Goal: Information Seeking & Learning: Learn about a topic

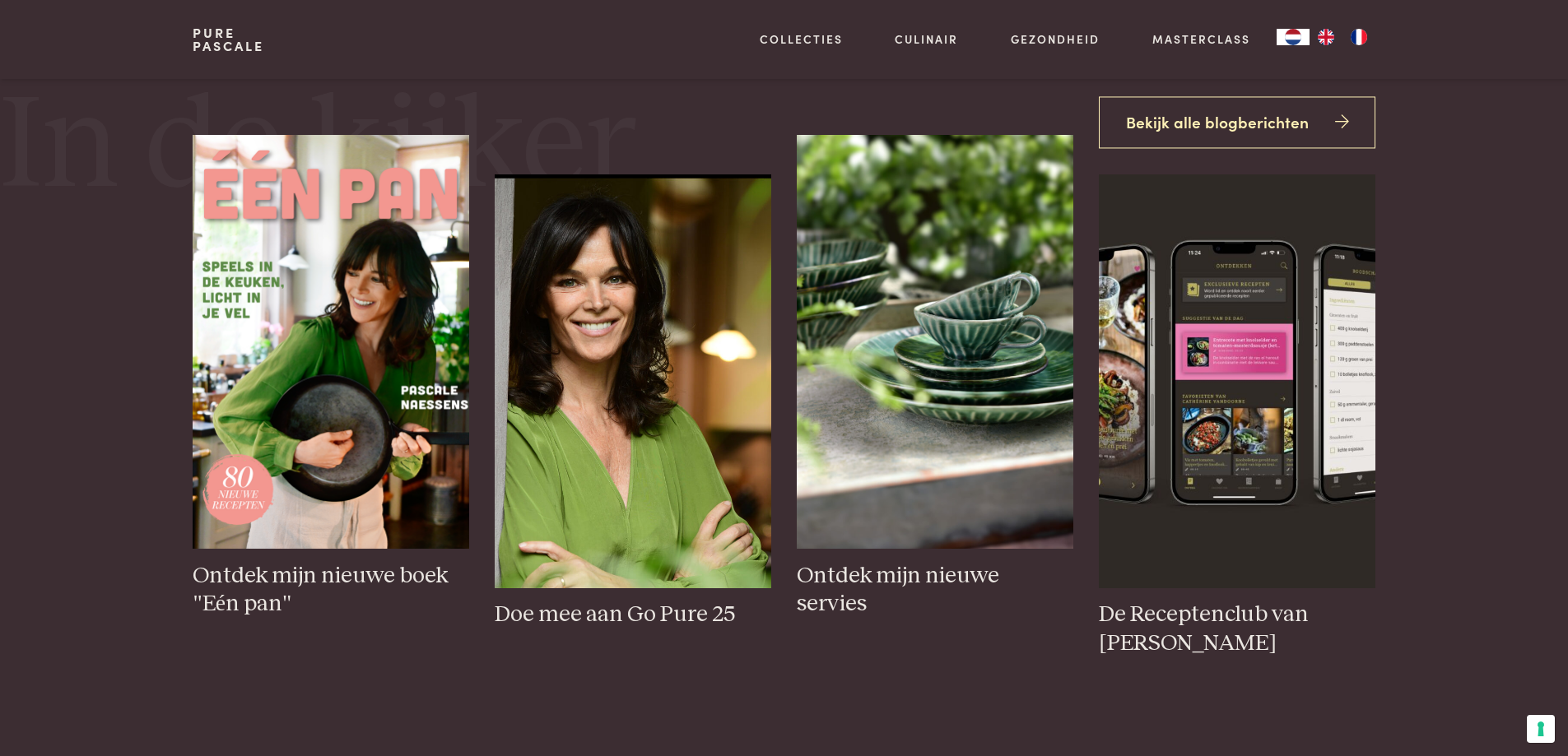
scroll to position [823, 0]
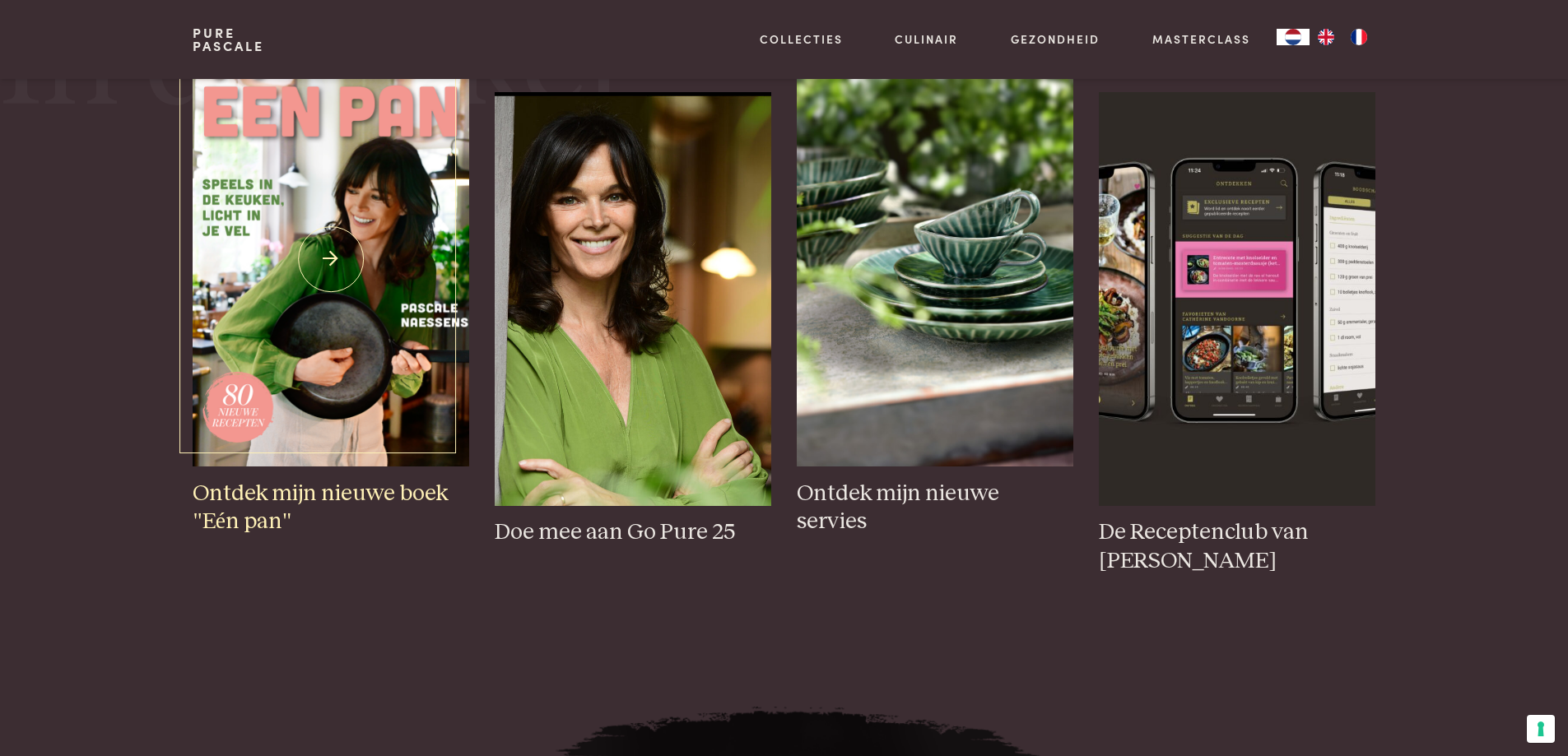
click at [257, 500] on h3 "Ontdek mijn nieuwe boek "Eén pan"" at bounding box center [330, 507] width 276 height 57
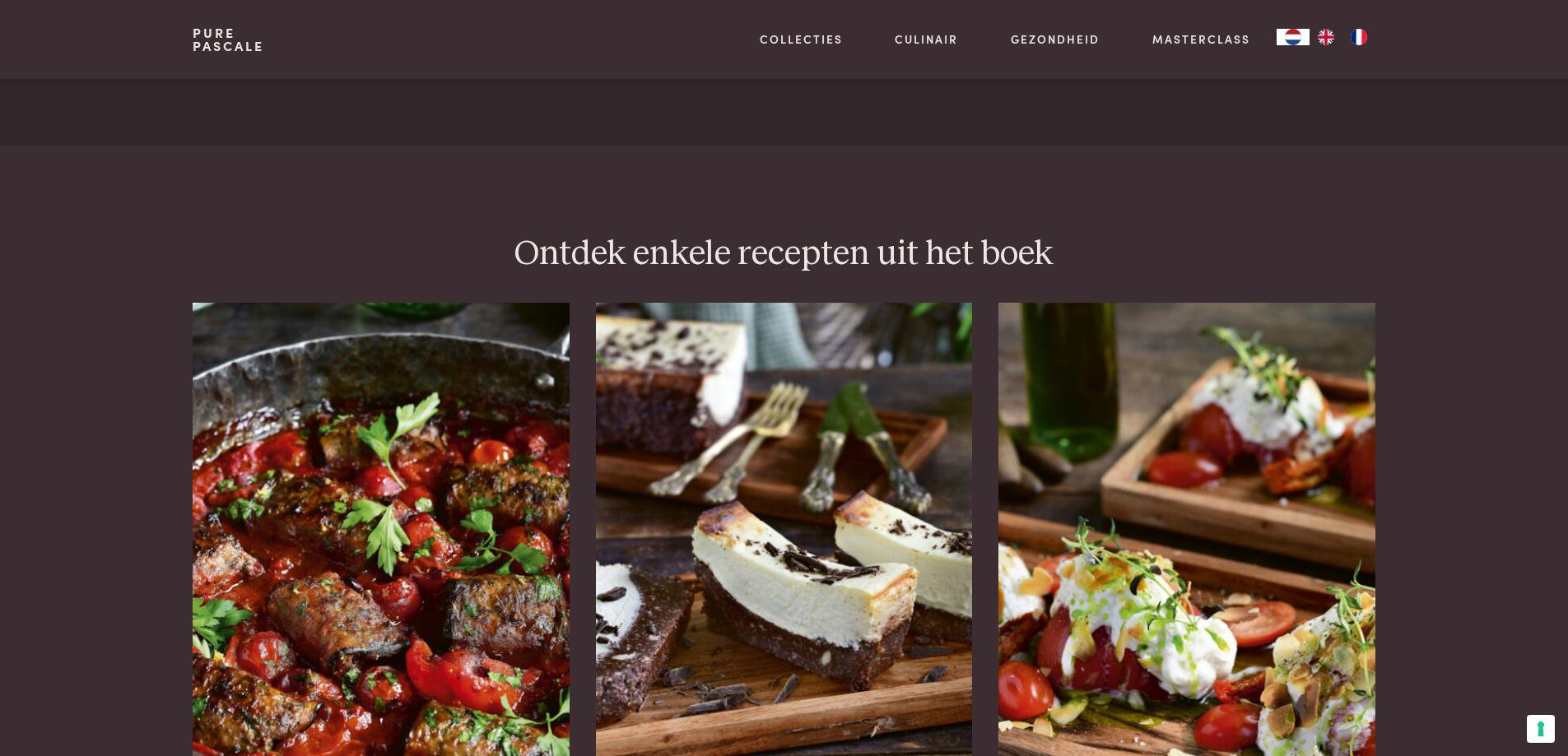
scroll to position [1974, 0]
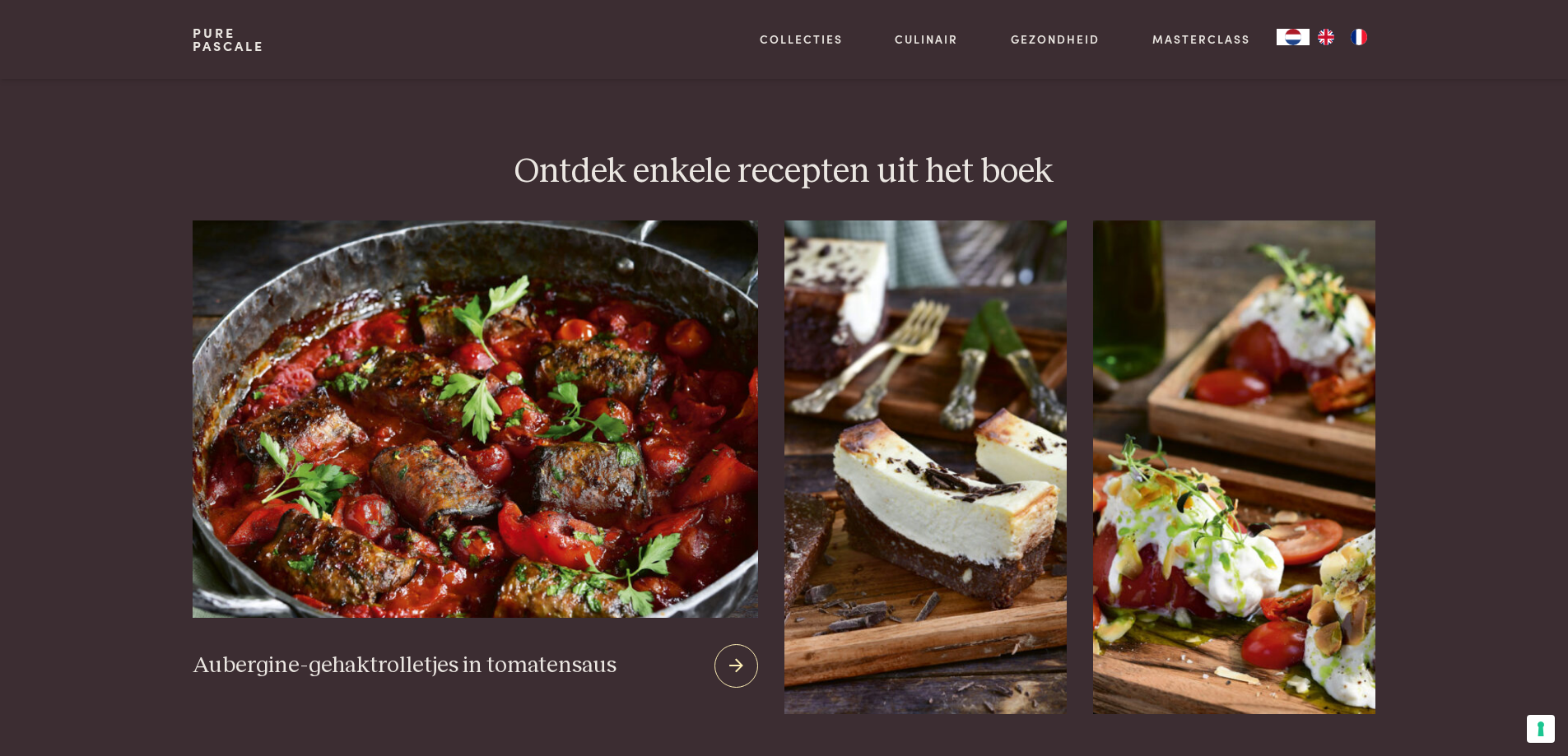
click at [324, 461] on img at bounding box center [475, 419] width 564 height 397
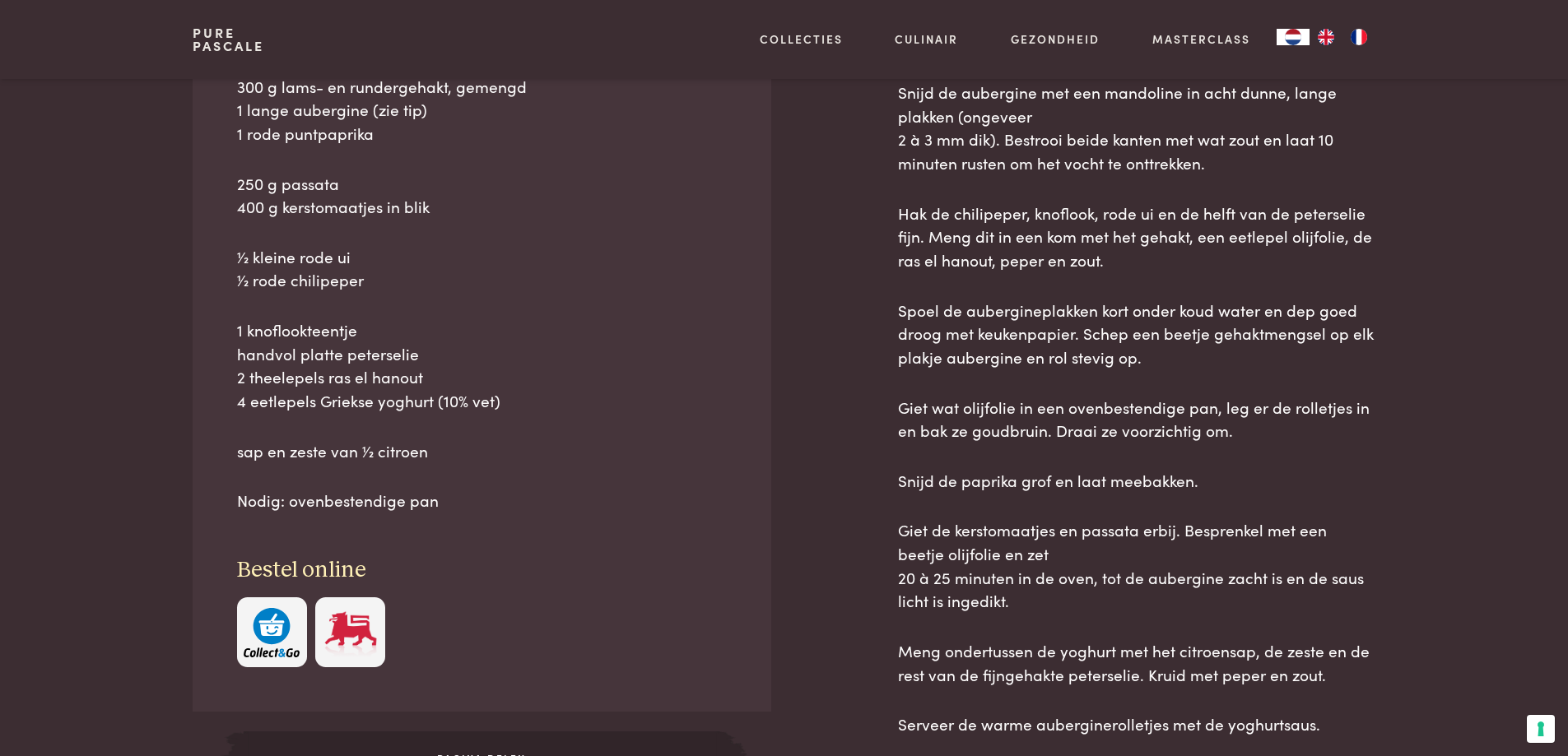
scroll to position [905, 0]
